Goal: Complete application form

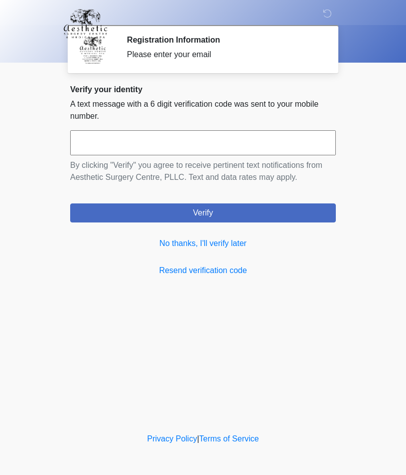
click at [237, 242] on link "No thanks, I'll verify later" at bounding box center [203, 244] width 266 height 12
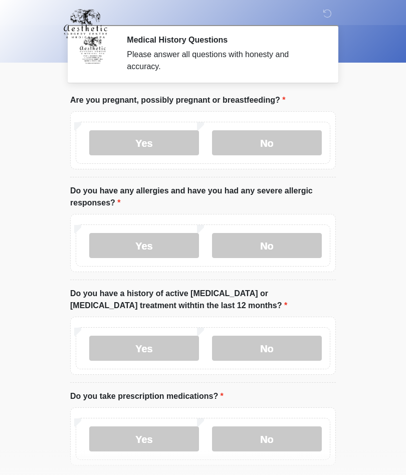
click at [267, 142] on label "No" at bounding box center [267, 142] width 110 height 25
click at [276, 346] on label "No" at bounding box center [267, 348] width 110 height 25
click at [152, 437] on label "Yes" at bounding box center [144, 439] width 110 height 25
click at [270, 245] on label "No" at bounding box center [267, 245] width 110 height 25
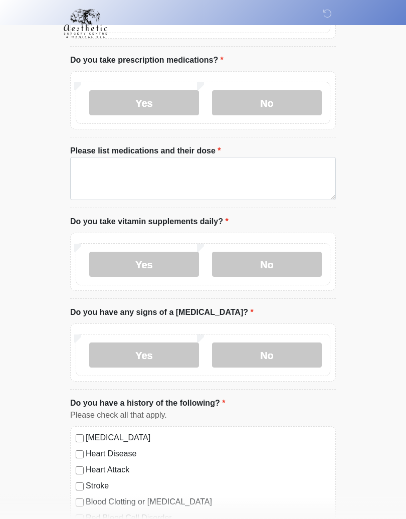
scroll to position [338, 0]
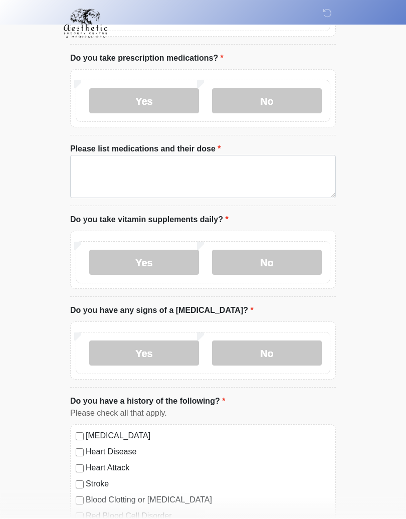
click at [157, 260] on label "Yes" at bounding box center [144, 262] width 110 height 25
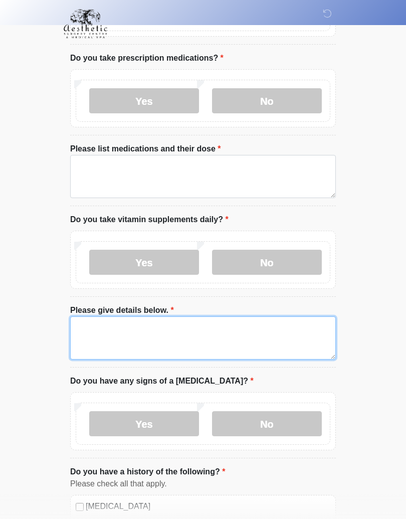
click at [114, 339] on textarea "Please give details below." at bounding box center [203, 337] width 266 height 43
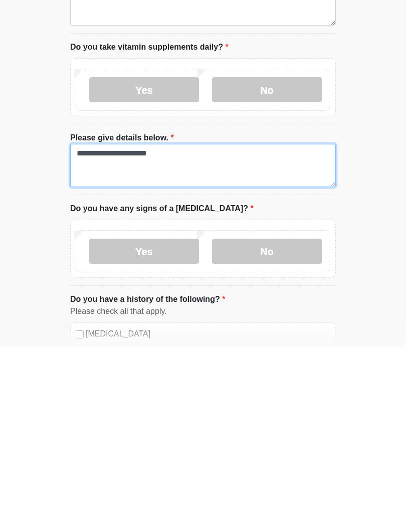
click at [118, 317] on textarea "**********" at bounding box center [203, 338] width 266 height 43
click at [121, 317] on textarea "**********" at bounding box center [203, 338] width 266 height 43
click at [197, 317] on textarea "**********" at bounding box center [203, 338] width 266 height 43
type textarea "**********"
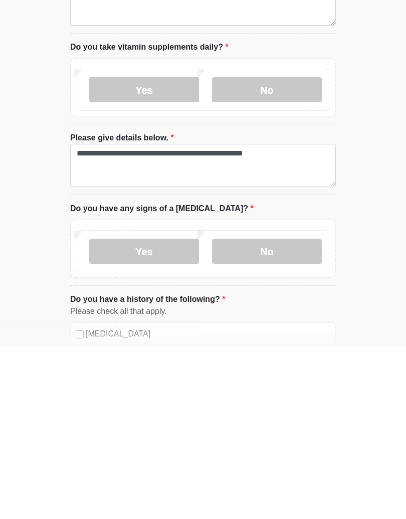
click at [270, 412] on label "No" at bounding box center [267, 424] width 110 height 25
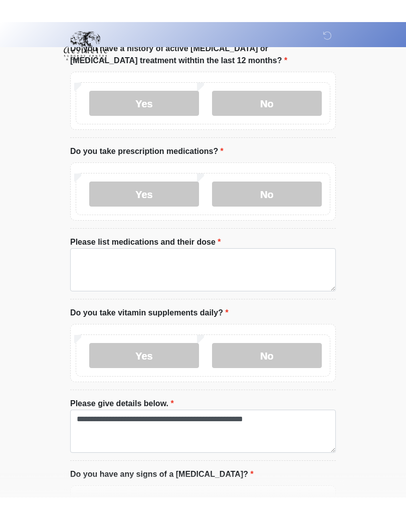
scroll to position [257, 0]
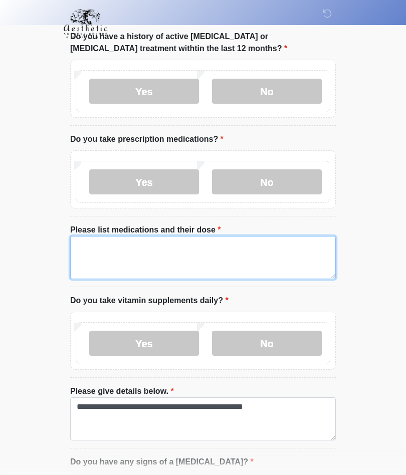
click at [118, 250] on textarea "Please list medications and their dose" at bounding box center [203, 257] width 266 height 43
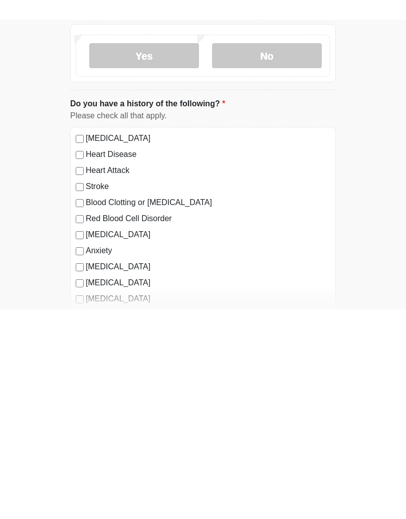
scroll to position [536, 0]
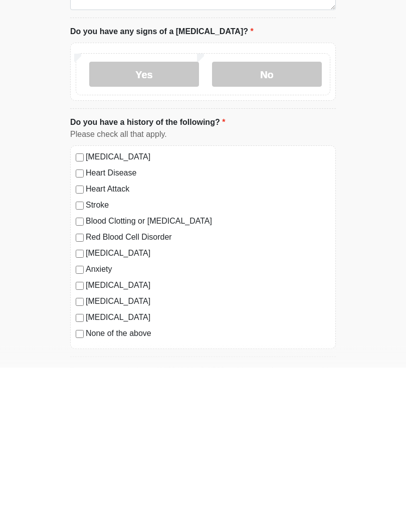
type textarea "**********"
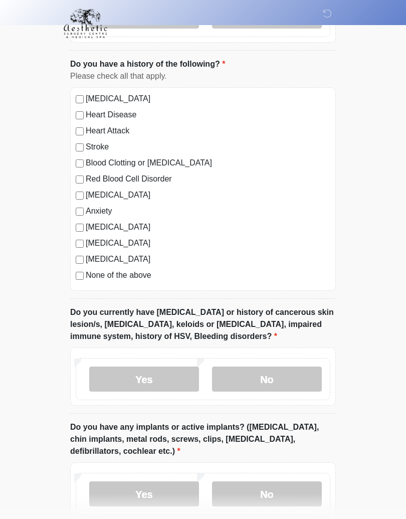
click at [275, 376] on label "No" at bounding box center [267, 379] width 110 height 25
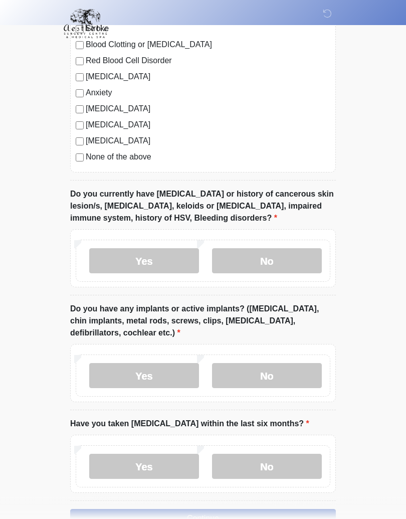
scroll to position [873, 0]
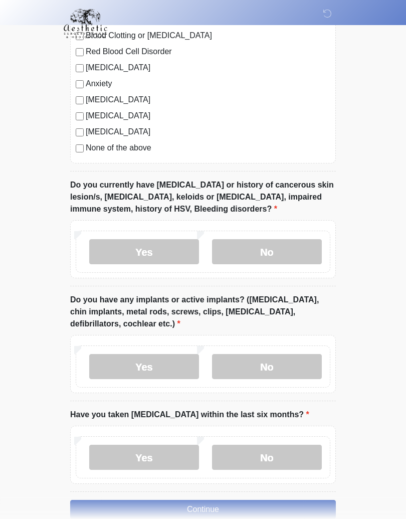
click at [280, 363] on label "No" at bounding box center [267, 367] width 110 height 25
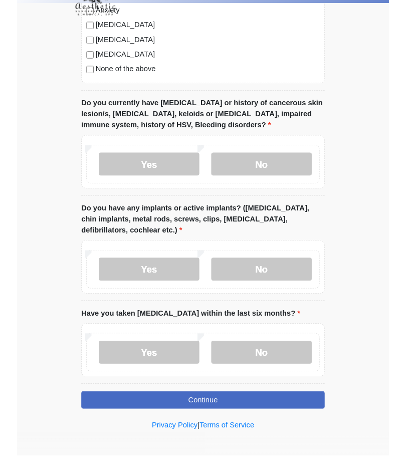
scroll to position [968, 0]
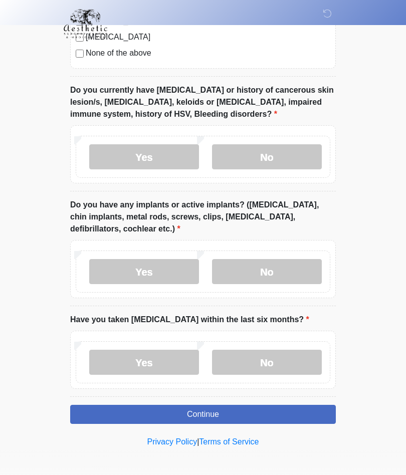
click at [278, 365] on label "No" at bounding box center [267, 362] width 110 height 25
click at [211, 411] on button "Continue" at bounding box center [203, 414] width 266 height 19
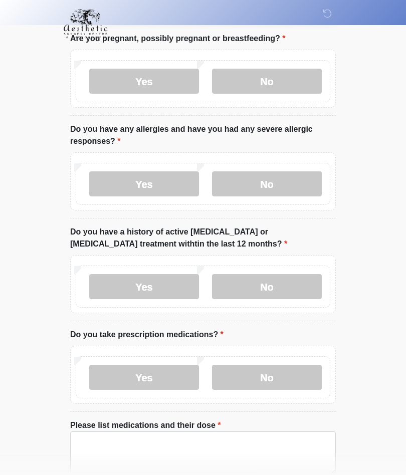
scroll to position [0, 0]
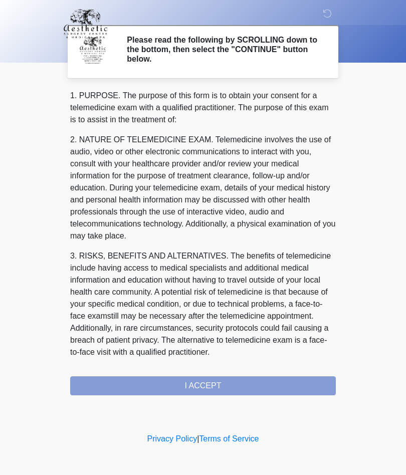
click at [210, 391] on div "1. PURPOSE. The purpose of this form is to obtain your consent for a telemedici…" at bounding box center [203, 243] width 266 height 306
click at [206, 389] on div "1. PURPOSE. The purpose of this form is to obtain your consent for a telemedici…" at bounding box center [203, 243] width 266 height 306
click at [205, 384] on div "1. PURPOSE. The purpose of this form is to obtain your consent for a telemedici…" at bounding box center [203, 243] width 266 height 306
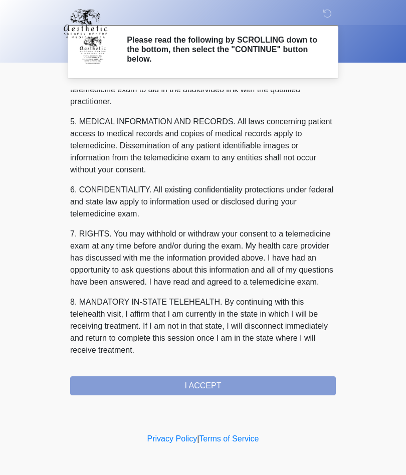
scroll to position [319, 0]
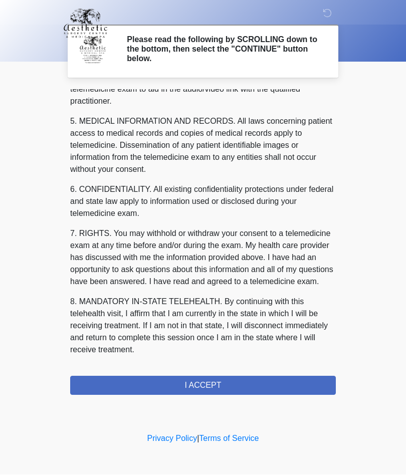
click at [205, 385] on button "I ACCEPT" at bounding box center [203, 386] width 266 height 19
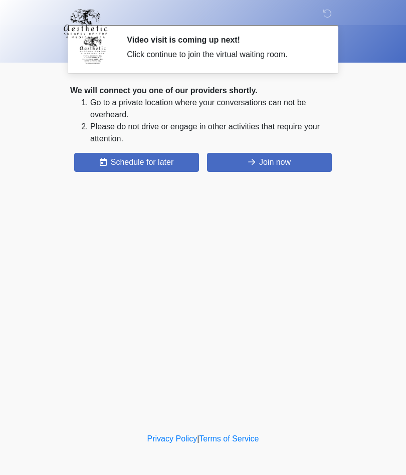
click at [270, 163] on button "Join now" at bounding box center [269, 162] width 125 height 19
